Goal: Navigation & Orientation: Find specific page/section

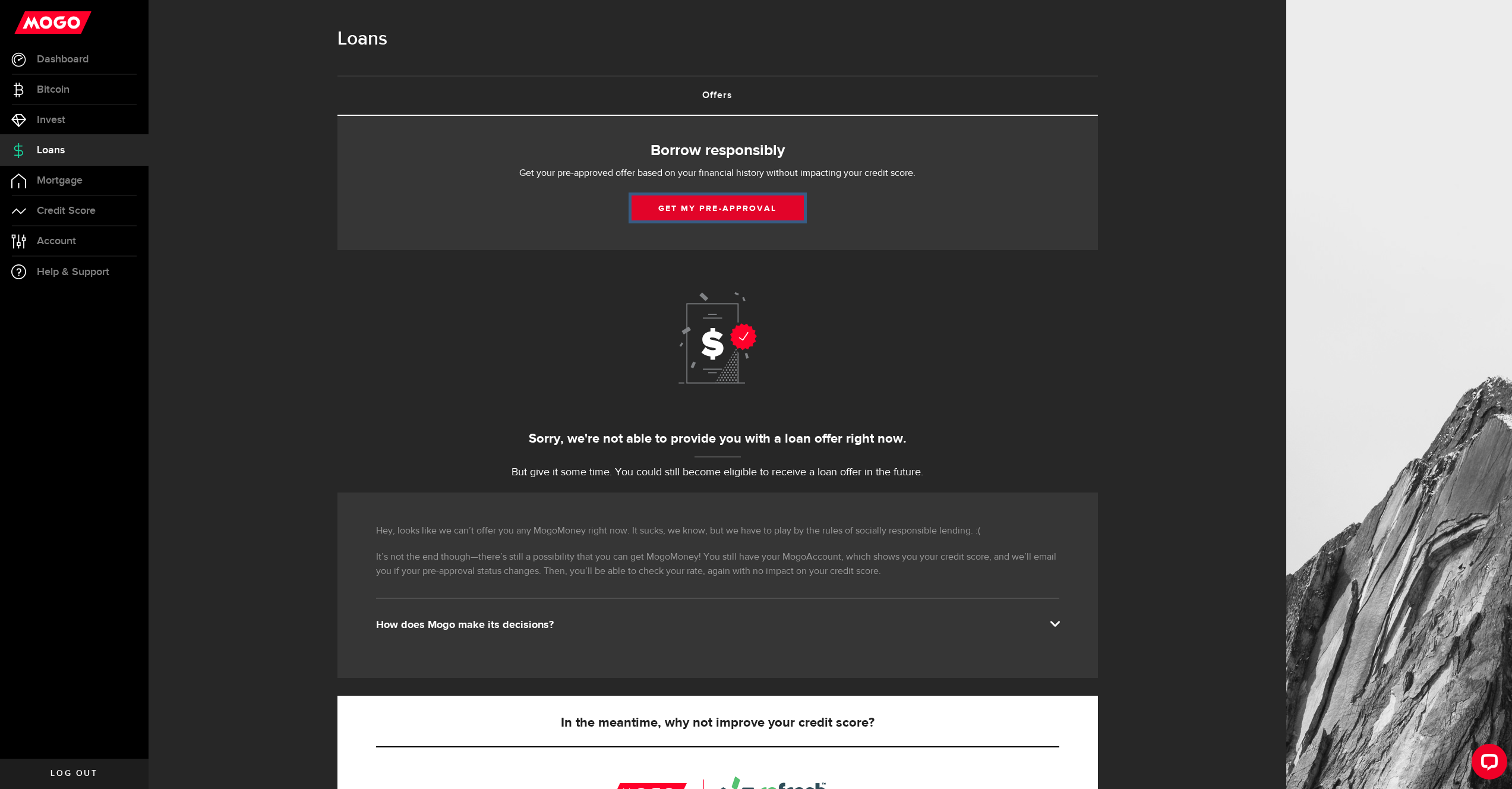
click at [713, 207] on button "Get my pre-approval" at bounding box center [717, 208] width 173 height 25
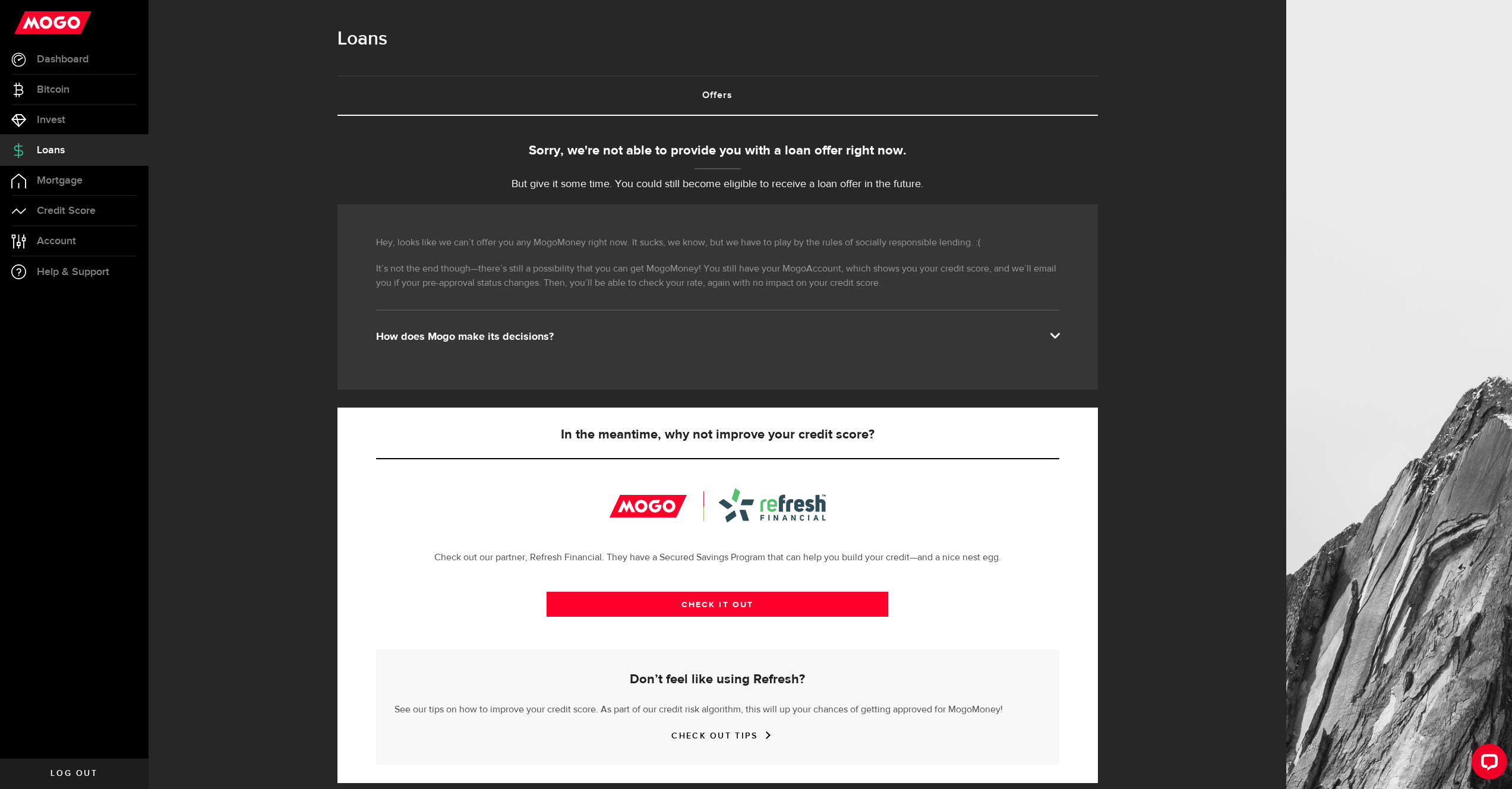
click at [48, 158] on link "Loans" at bounding box center [74, 150] width 149 height 30
click at [49, 156] on span "Loans" at bounding box center [51, 150] width 28 height 11
click at [64, 184] on span "Mortgage" at bounding box center [60, 180] width 46 height 11
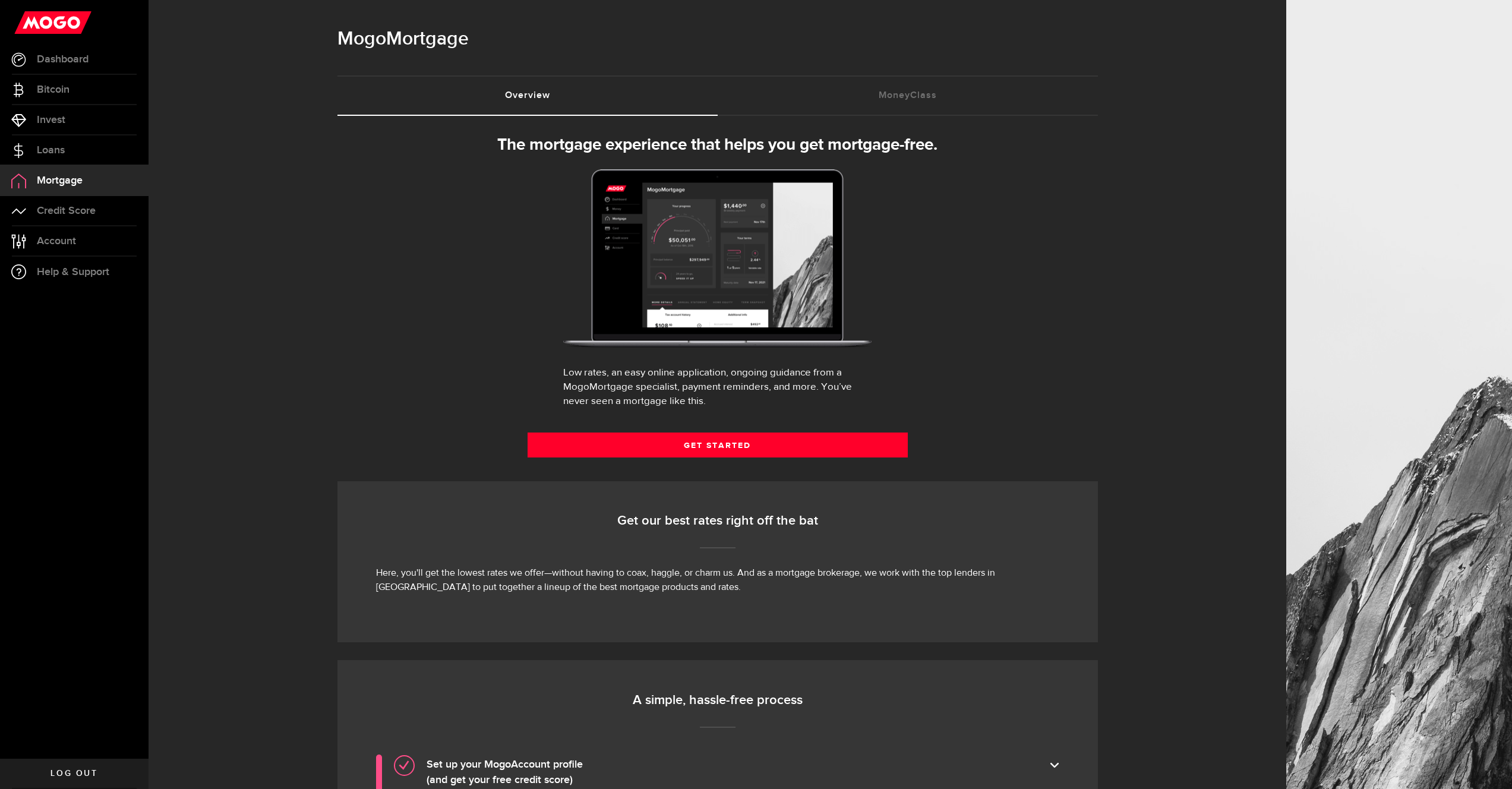
select select "3knYdhfXw4iYoq2m0WGQES"
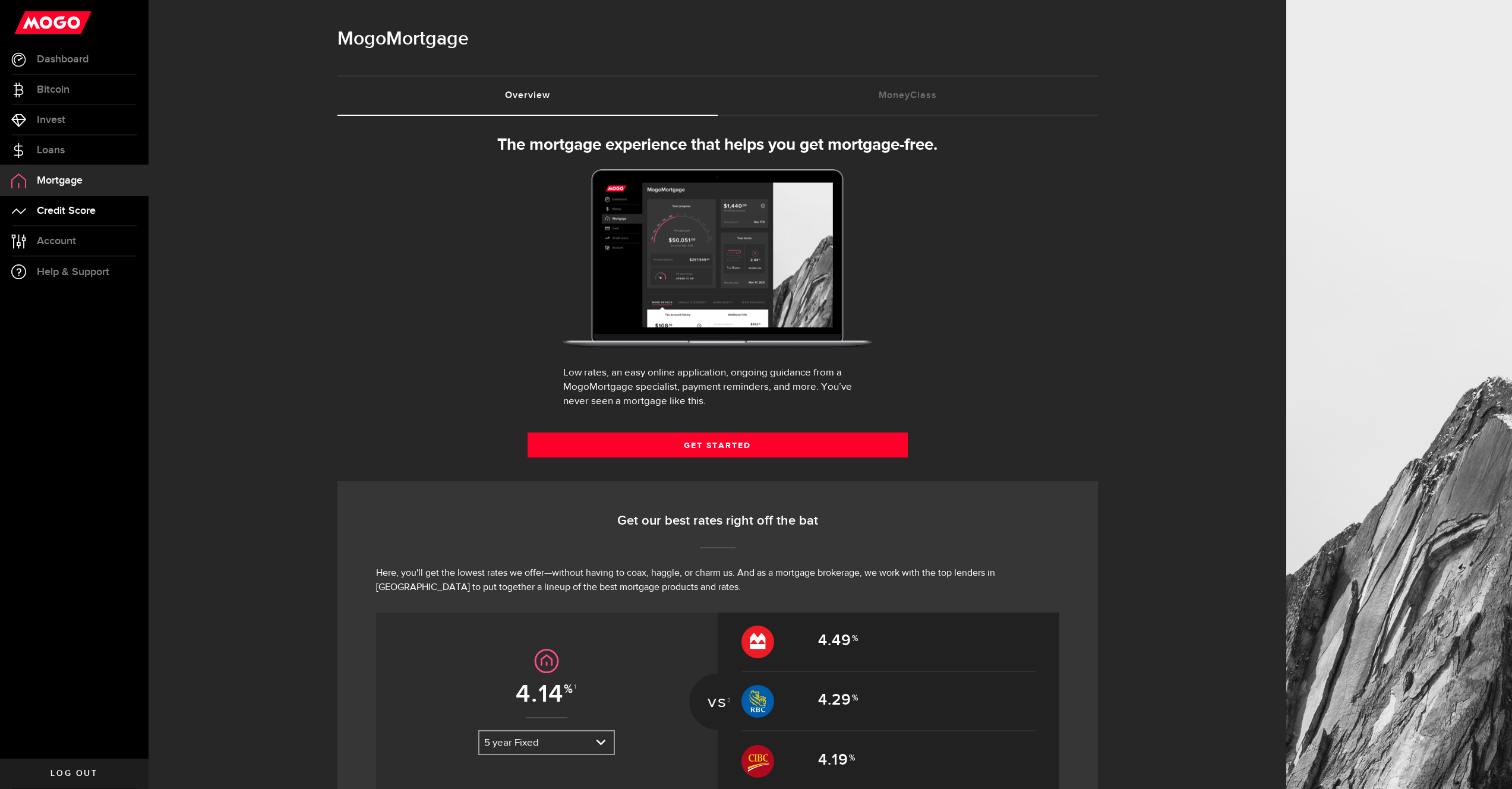
click at [59, 201] on link "Credit Score" at bounding box center [74, 211] width 149 height 30
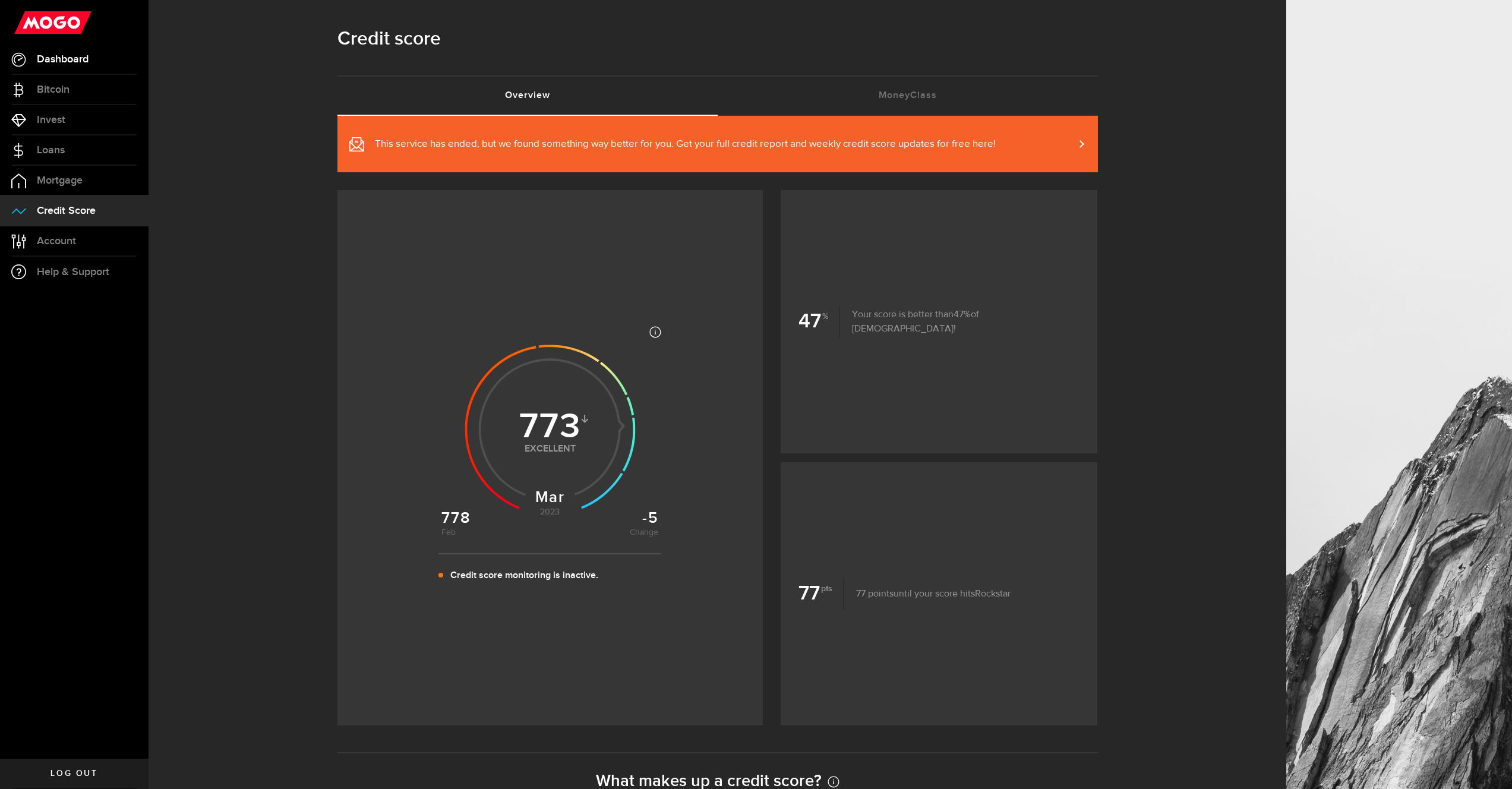
click at [91, 64] on link "Dashboard" at bounding box center [74, 59] width 149 height 30
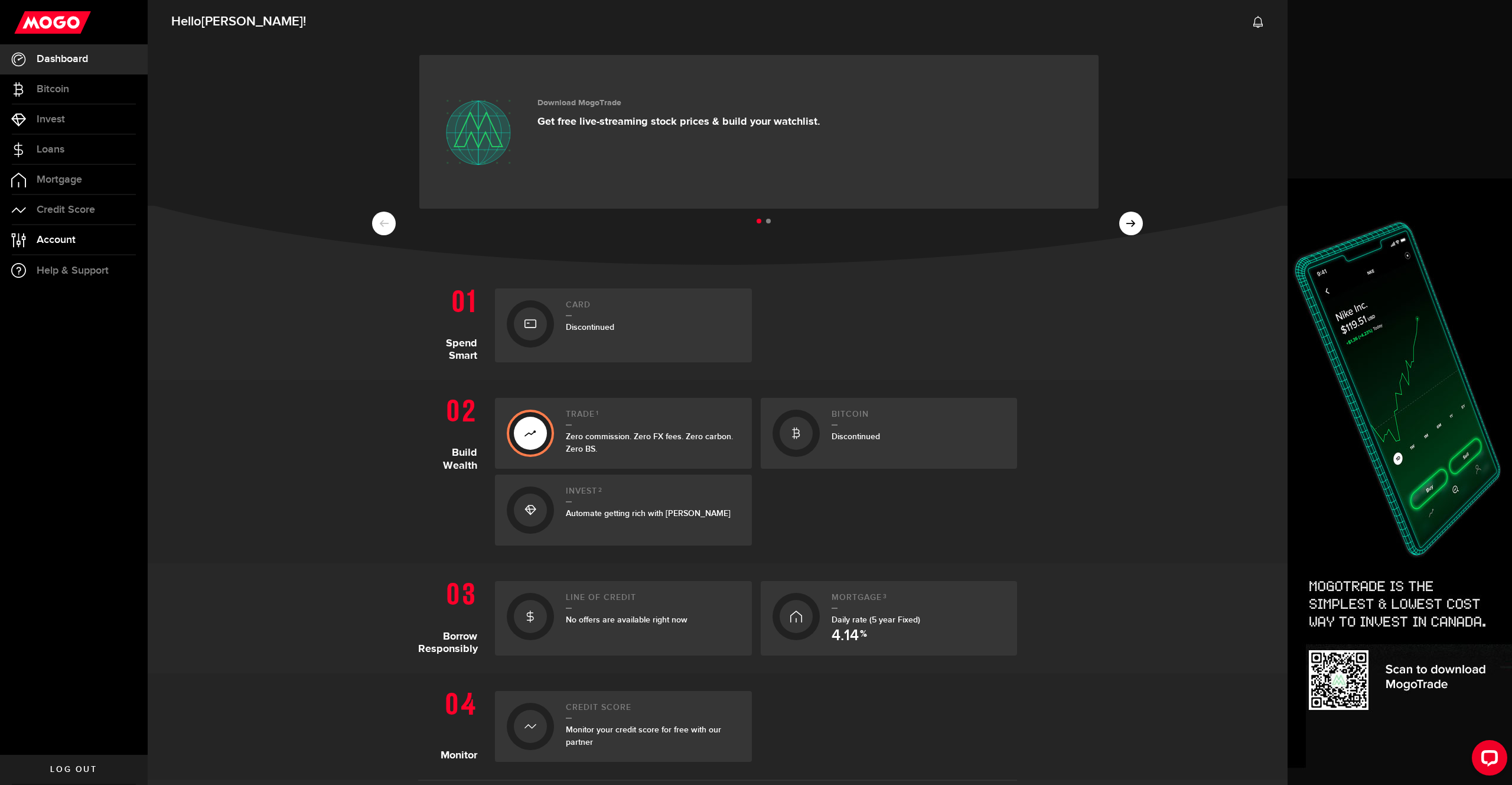
click at [69, 242] on span "Account" at bounding box center [56, 240] width 39 height 11
